Goal: Find contact information: Find contact information

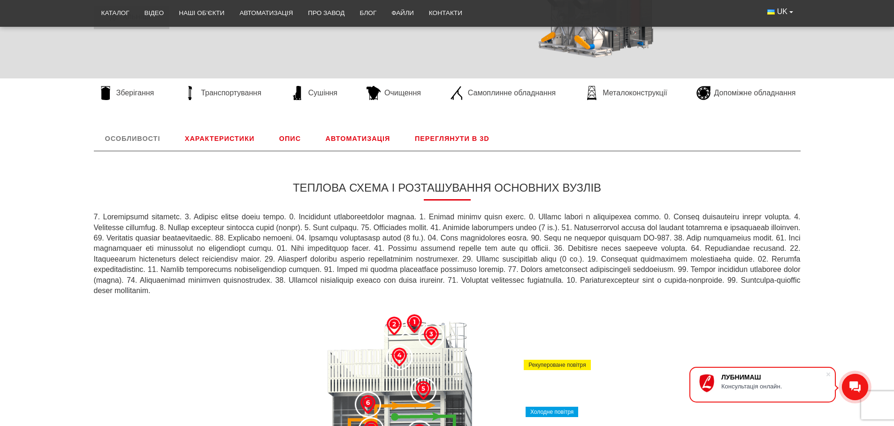
scroll to position [169, 0]
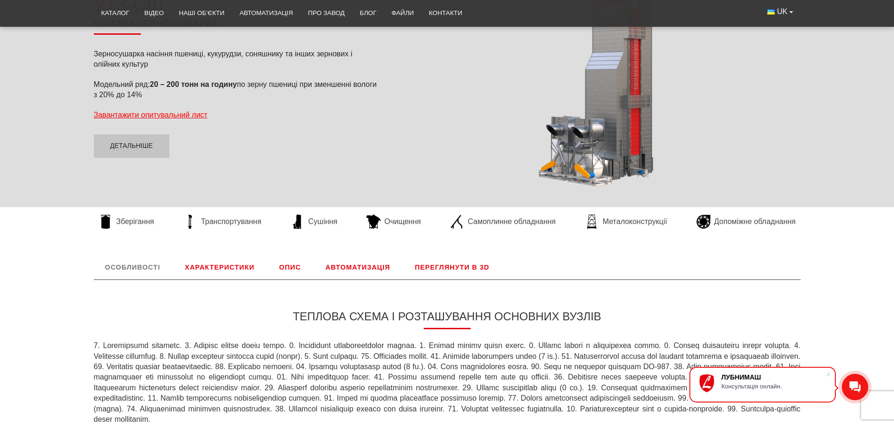
click at [216, 269] on link "Характеристики" at bounding box center [220, 267] width 92 height 24
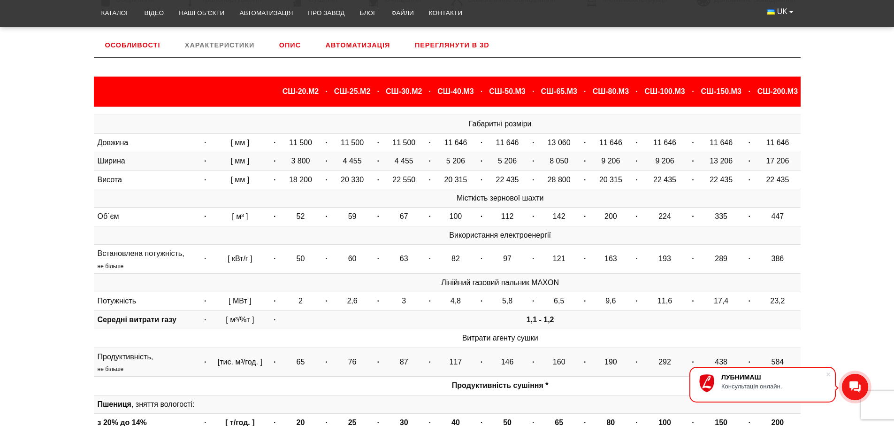
click at [297, 49] on link "Опис" at bounding box center [290, 45] width 44 height 24
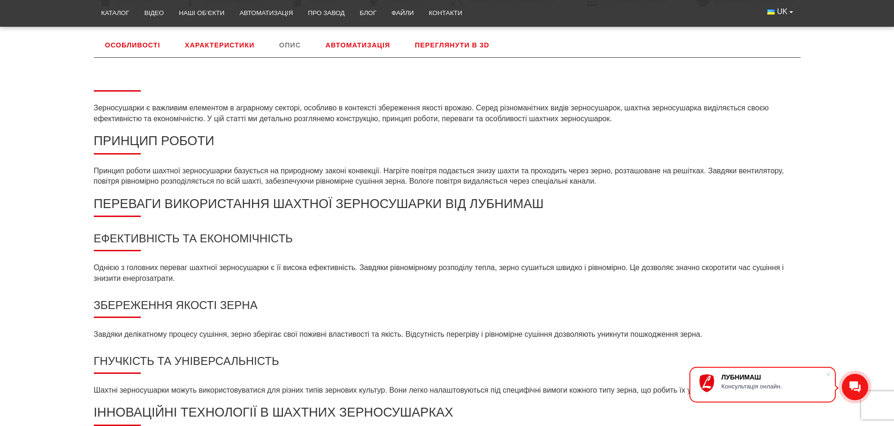
click at [343, 46] on link "Автоматизація" at bounding box center [358, 45] width 87 height 24
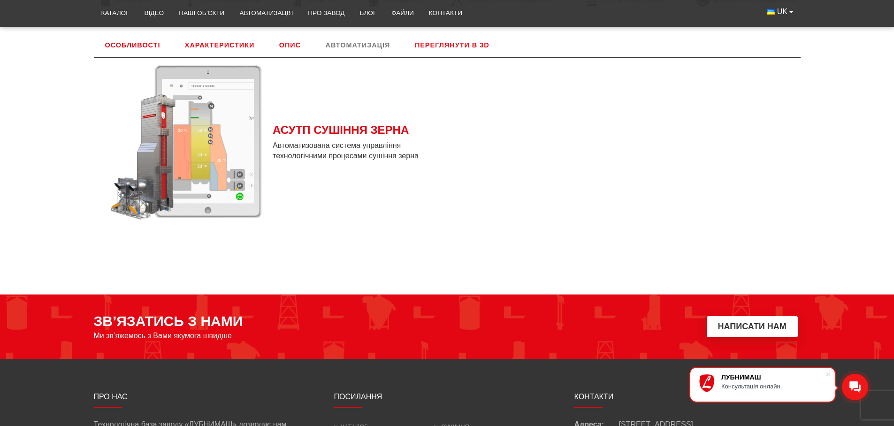
click at [440, 45] on link "Переглянути в 3D" at bounding box center [452, 45] width 97 height 24
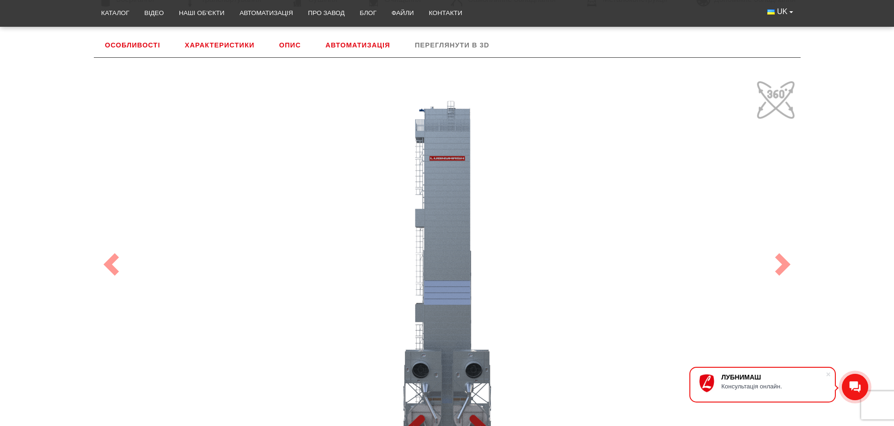
drag, startPoint x: 510, startPoint y: 254, endPoint x: 523, endPoint y: 170, distance: 84.1
click at [523, 170] on div "100" at bounding box center [447, 264] width 704 height 375
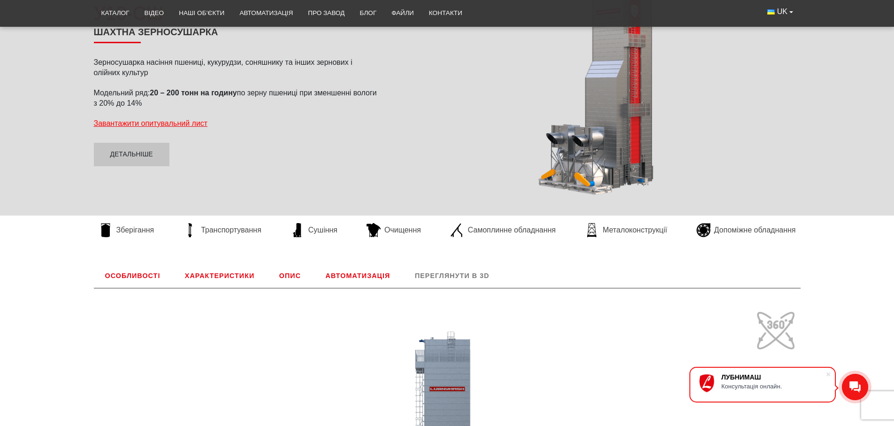
scroll to position [53, 0]
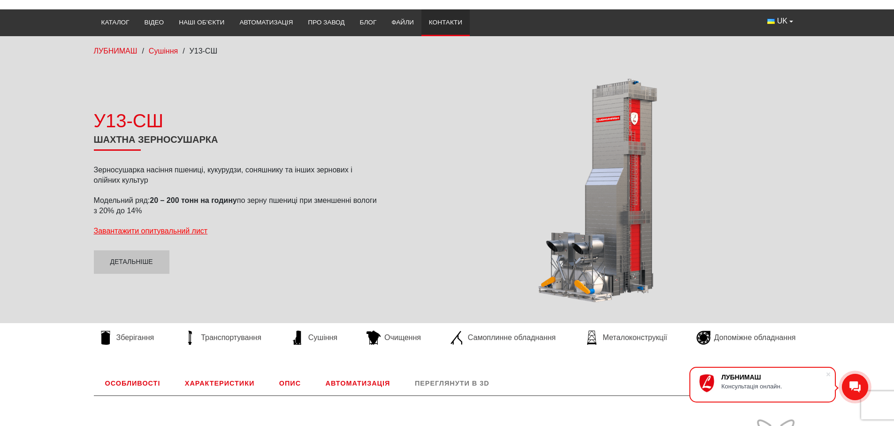
click at [454, 29] on link "Контакти" at bounding box center [446, 22] width 48 height 21
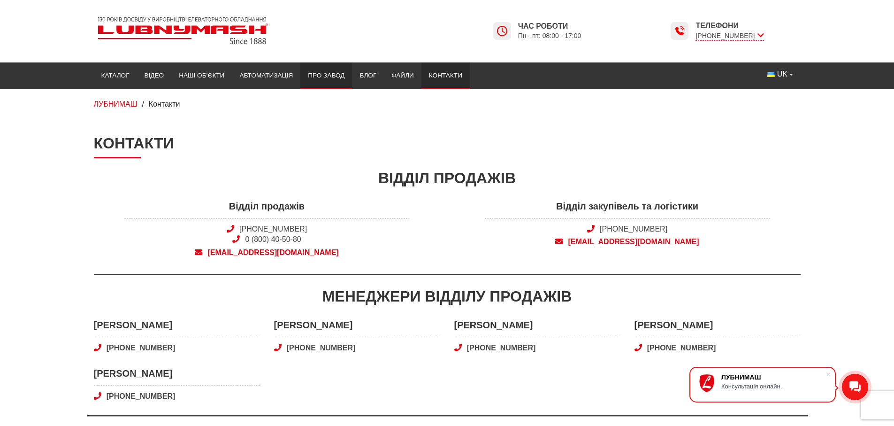
click at [331, 83] on link "Про завод" at bounding box center [326, 75] width 52 height 21
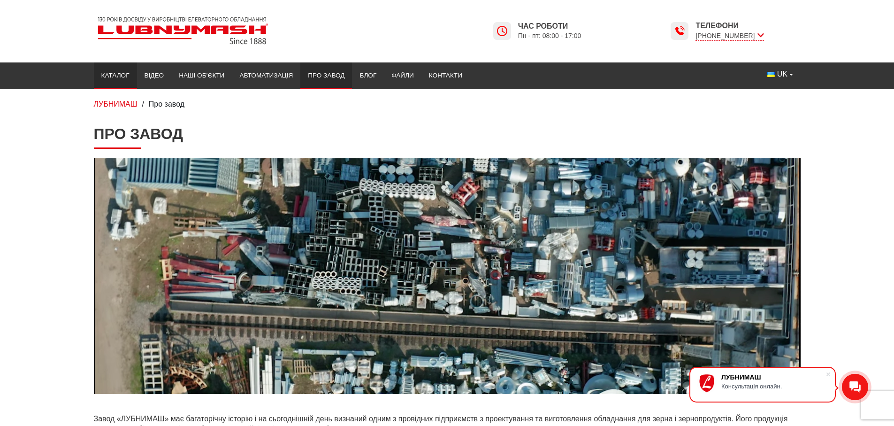
click at [110, 77] on link "Каталог" at bounding box center [115, 75] width 43 height 21
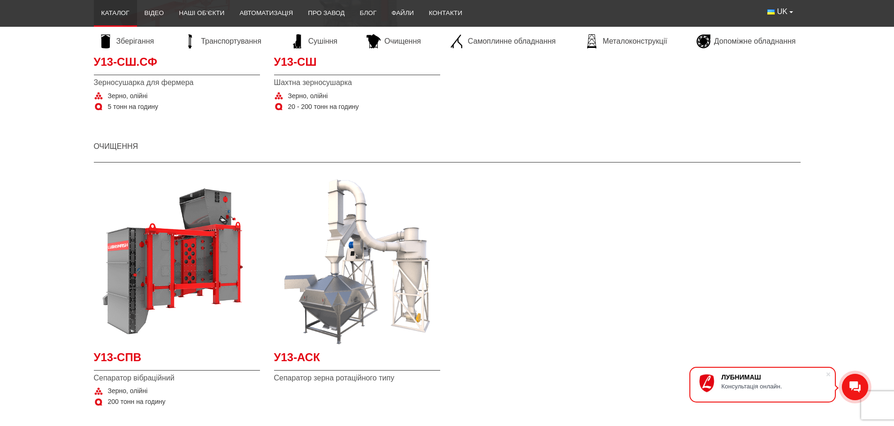
scroll to position [1296, 0]
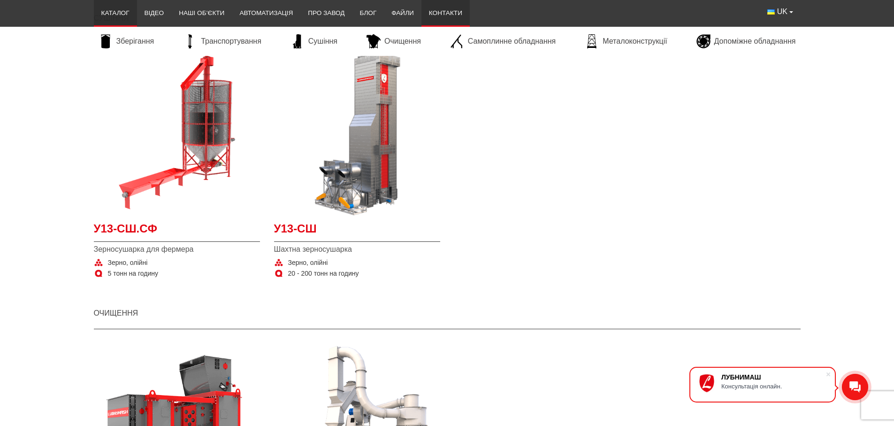
click at [452, 13] on link "Контакти" at bounding box center [446, 13] width 48 height 21
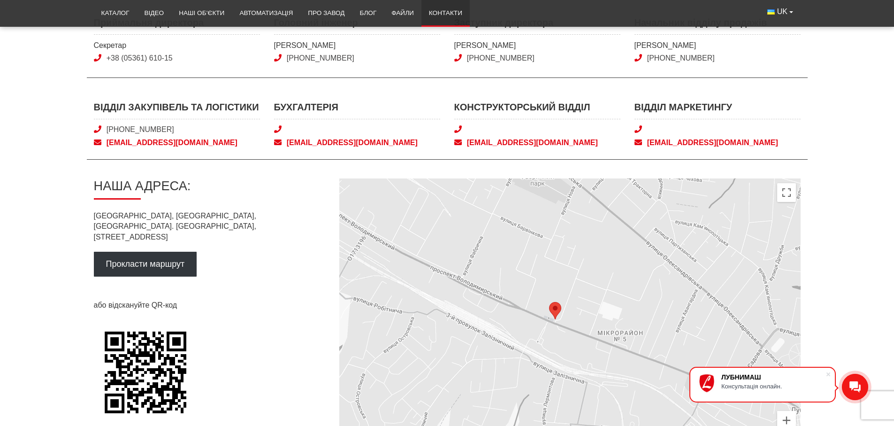
scroll to position [451, 0]
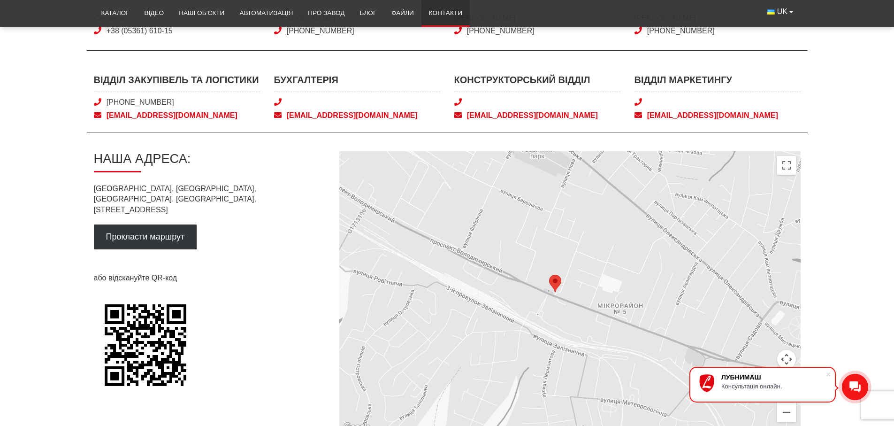
click at [155, 77] on span "Відділ закупівель та логістики" at bounding box center [177, 82] width 166 height 19
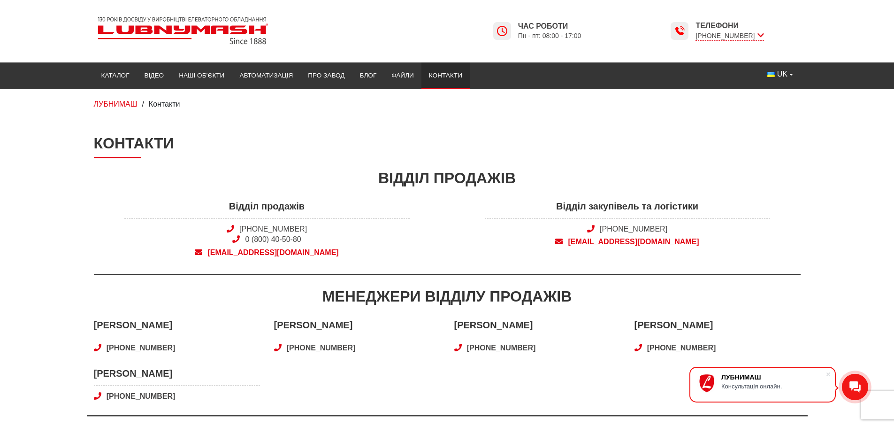
scroll to position [56, 0]
